Goal: Task Accomplishment & Management: Manage account settings

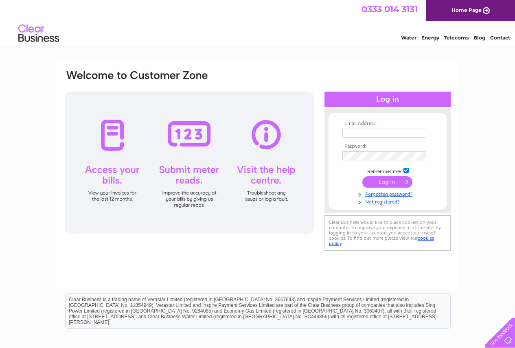
type input "[PERSON_NAME][EMAIL_ADDRESS][DOMAIN_NAME]"
click at [394, 182] on input "submit" at bounding box center [387, 181] width 50 height 11
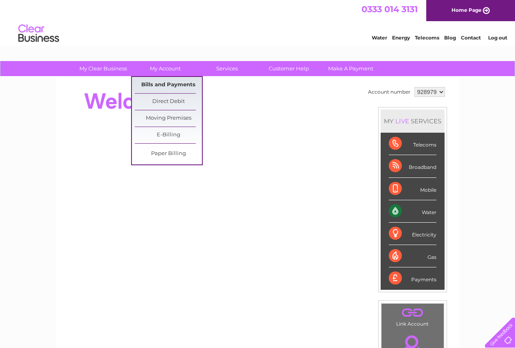
click at [162, 81] on link "Bills and Payments" at bounding box center [168, 85] width 67 height 16
click at [150, 85] on link "Bills and Payments" at bounding box center [168, 85] width 67 height 16
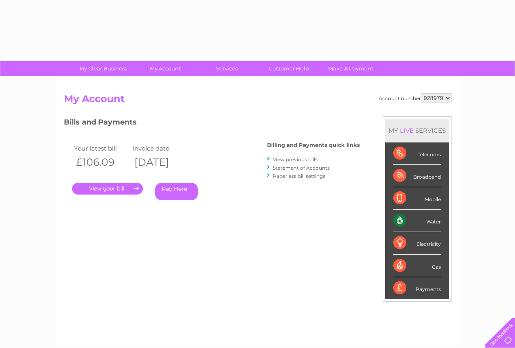
click at [124, 185] on link "." at bounding box center [107, 189] width 71 height 12
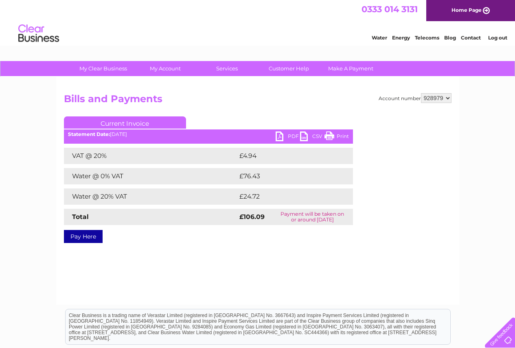
click at [288, 141] on link "PDF" at bounding box center [288, 137] width 24 height 12
